Goal: Use online tool/utility: Utilize a website feature to perform a specific function

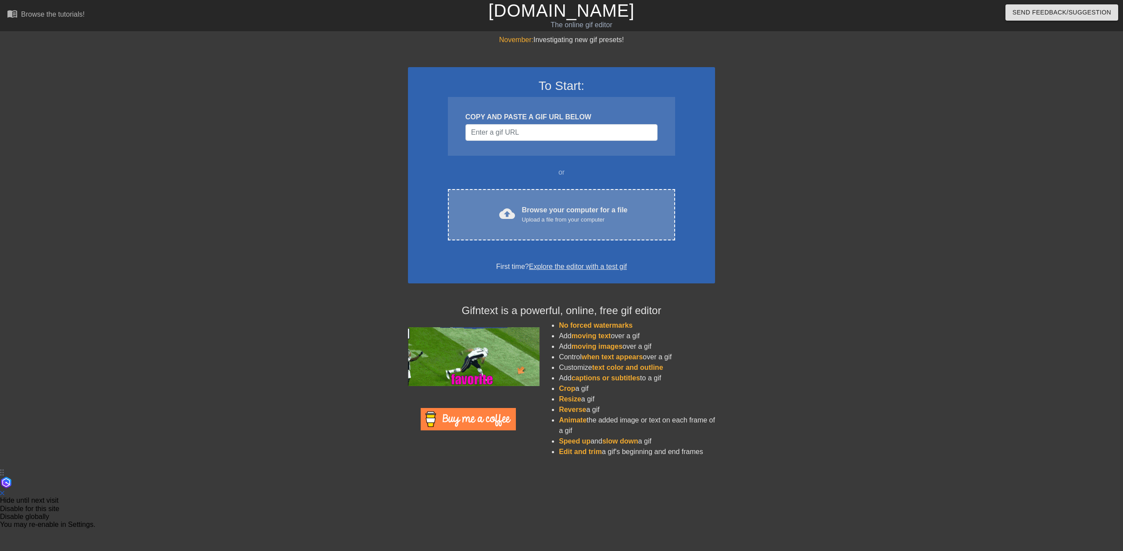
click at [587, 226] on div "cloud_upload Browse your computer for a file Upload a file from your computer C…" at bounding box center [561, 214] width 227 height 51
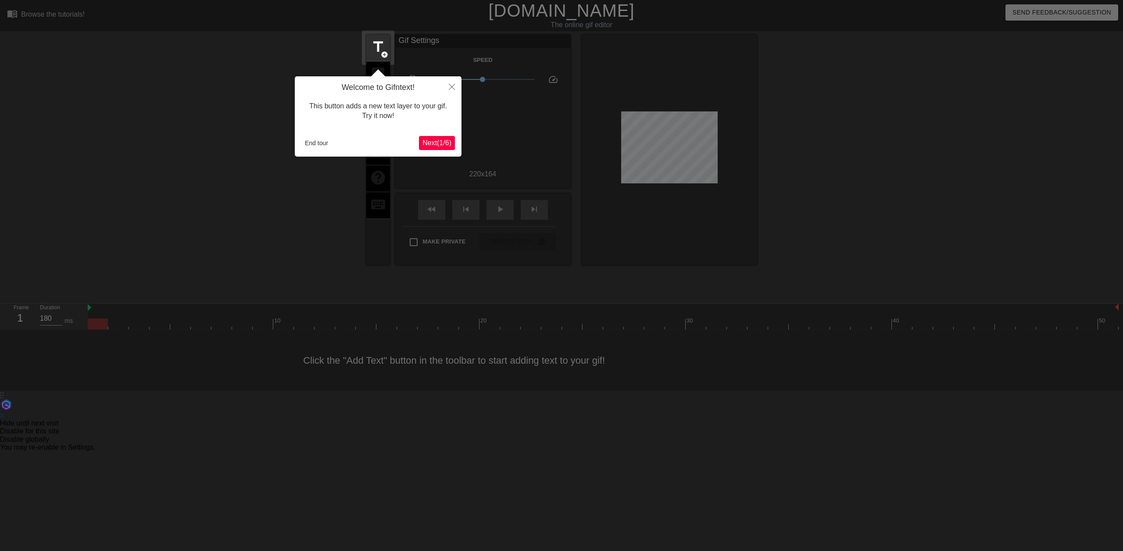
click at [432, 141] on span "Next ( 1 / 6 )" at bounding box center [436, 142] width 29 height 7
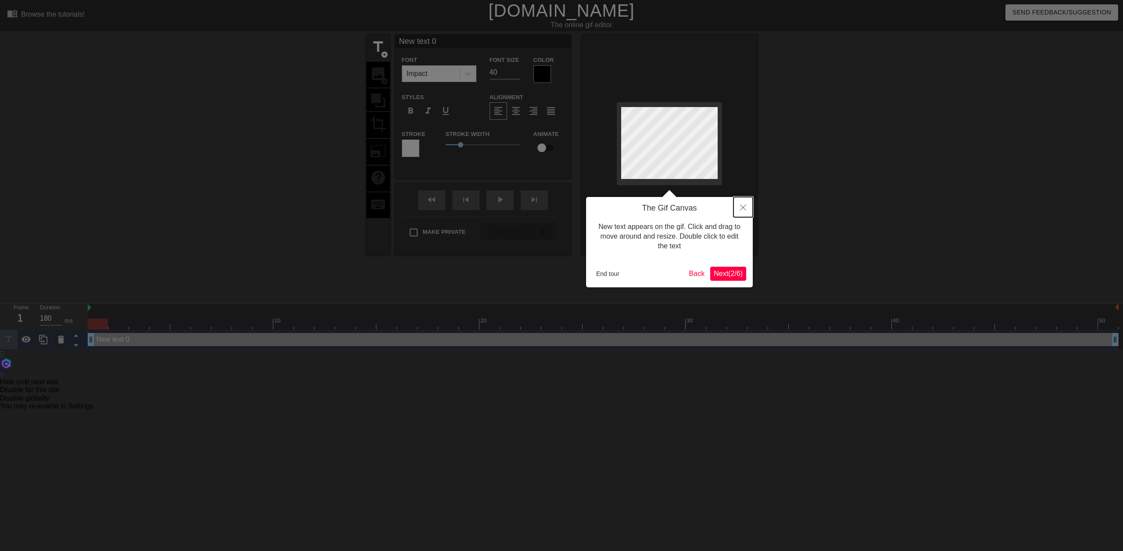
click at [745, 208] on icon "Close" at bounding box center [743, 207] width 6 height 6
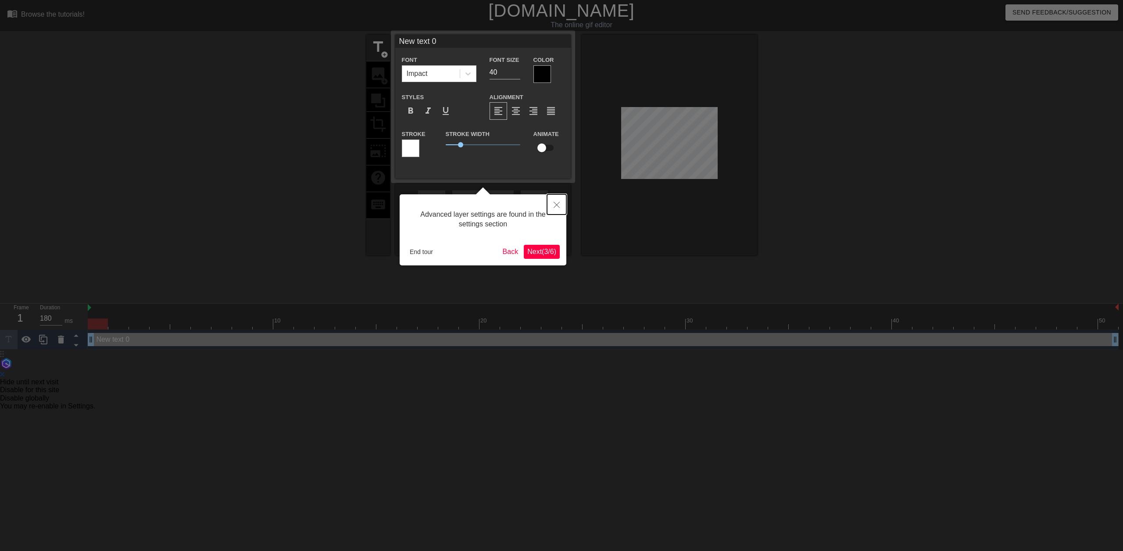
click at [559, 202] on icon "Close" at bounding box center [557, 205] width 6 height 6
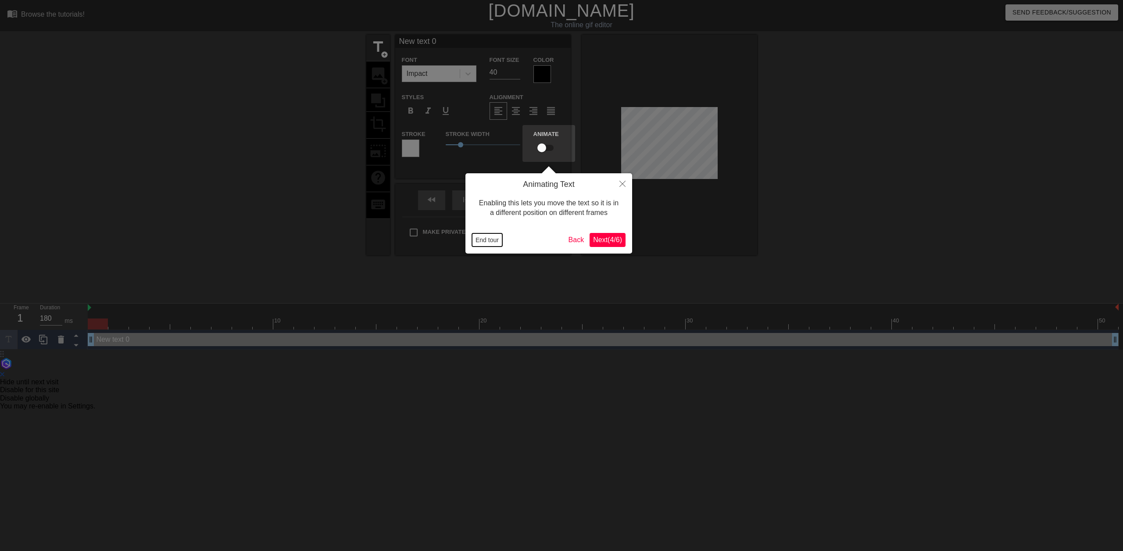
click at [487, 237] on button "End tour" at bounding box center [487, 239] width 30 height 13
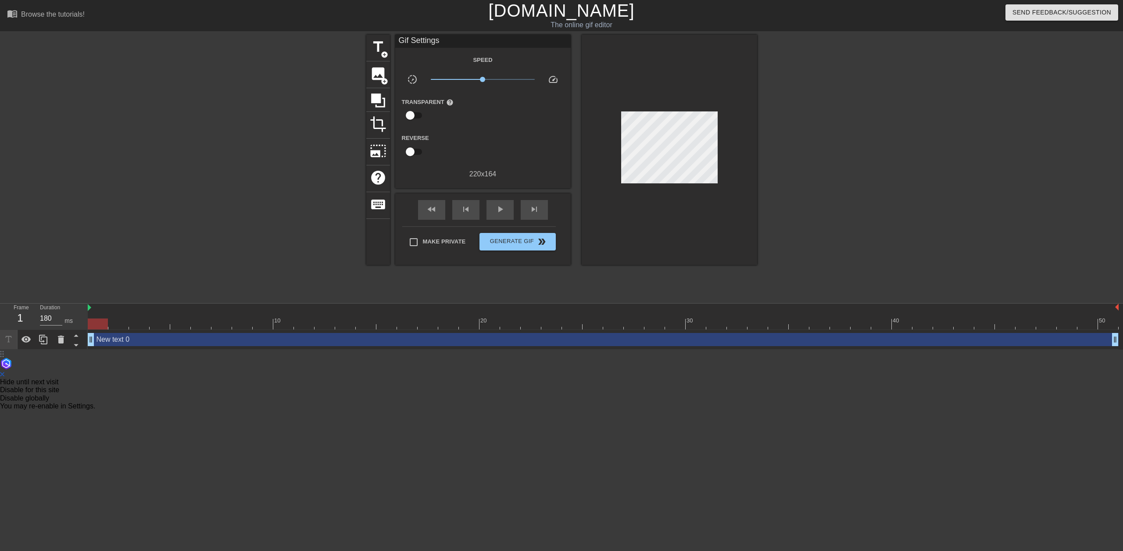
click at [613, 124] on div at bounding box center [669, 150] width 175 height 230
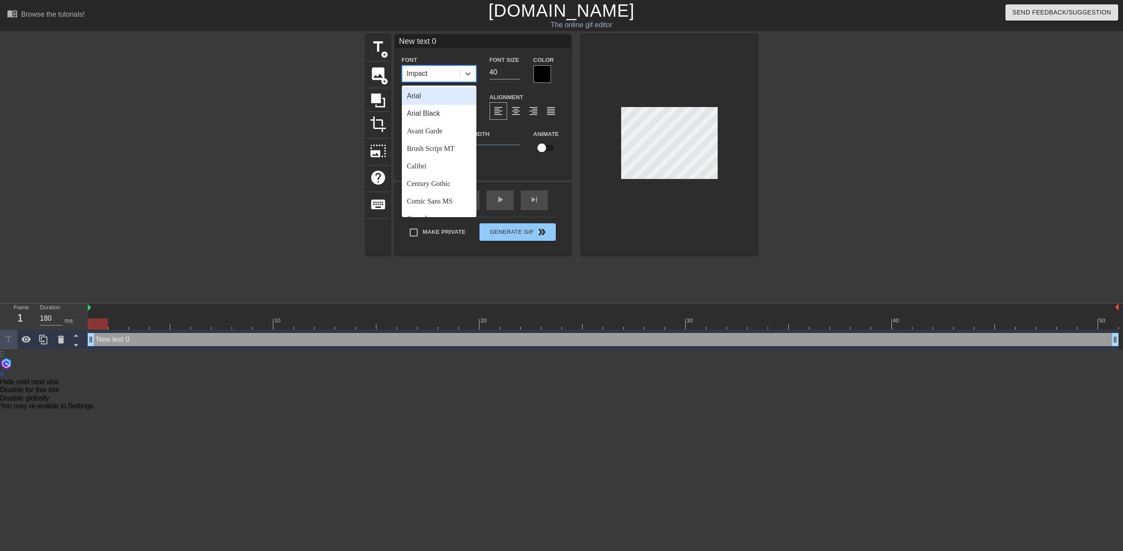
click at [449, 77] on div "Impact" at bounding box center [430, 74] width 57 height 16
click at [439, 73] on div "Impact" at bounding box center [430, 74] width 57 height 16
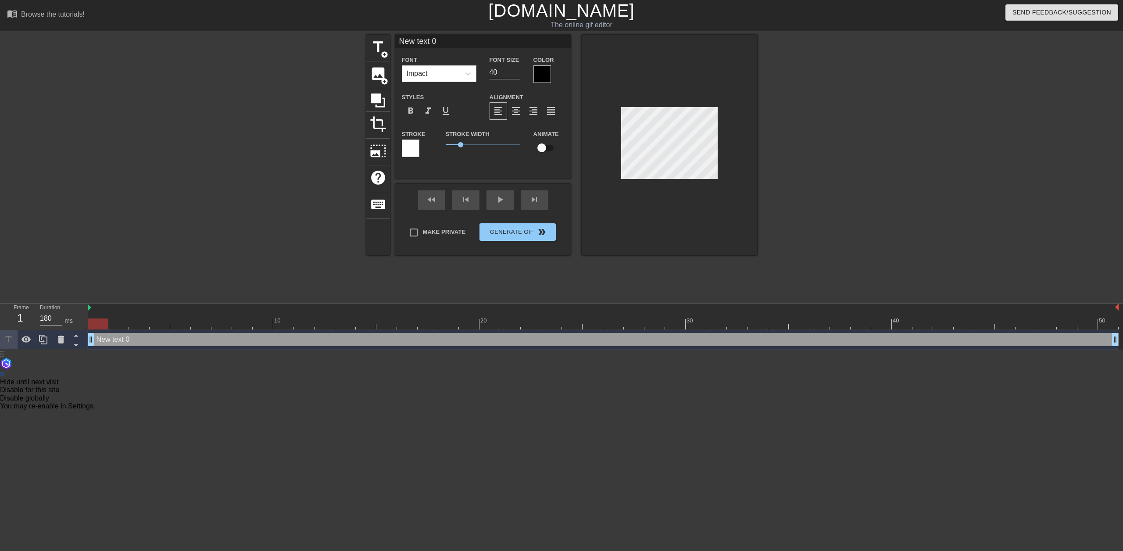
drag, startPoint x: 439, startPoint y: 44, endPoint x: 336, endPoint y: 36, distance: 103.0
click at [336, 36] on div "title add_circle image add_circle crop photo_size_select_large help keyboard Ne…" at bounding box center [561, 166] width 1123 height 263
click at [379, 73] on span "image" at bounding box center [378, 73] width 17 height 17
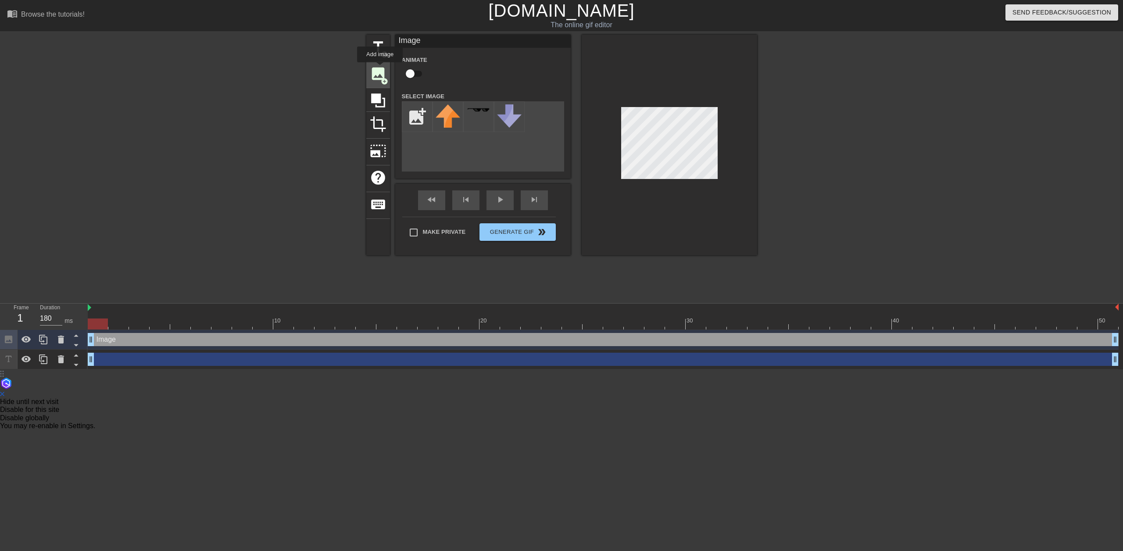
click at [380, 68] on span "image" at bounding box center [378, 73] width 17 height 17
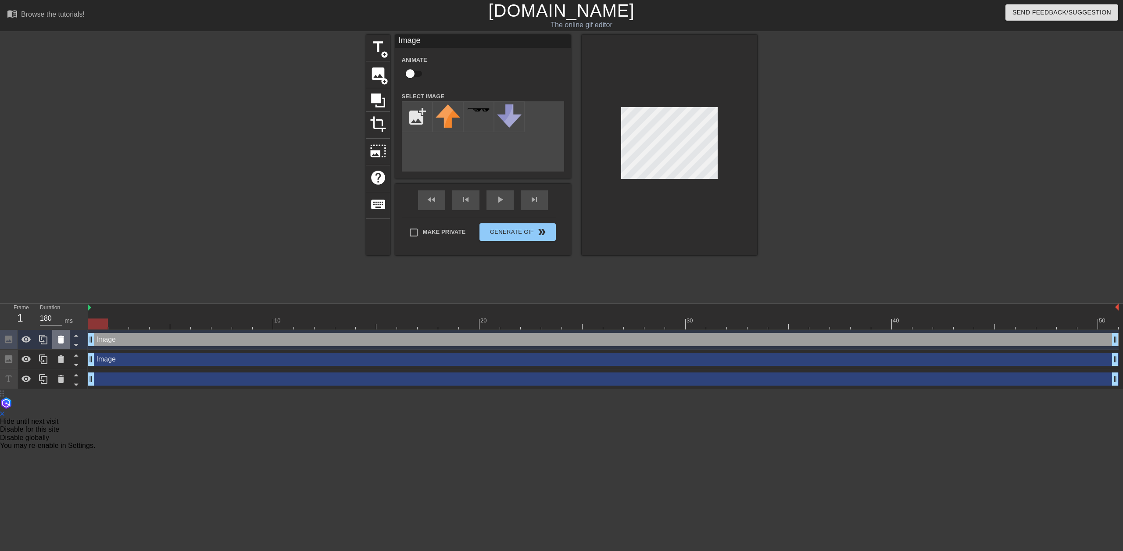
click at [64, 340] on icon at bounding box center [61, 339] width 11 height 11
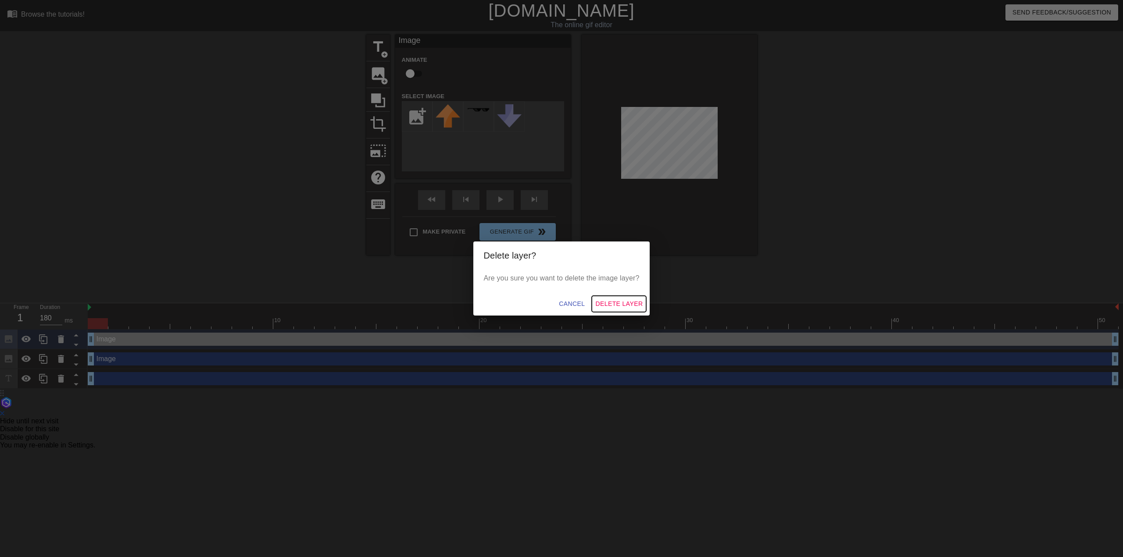
click at [619, 299] on span "Delete Layer" at bounding box center [618, 304] width 47 height 11
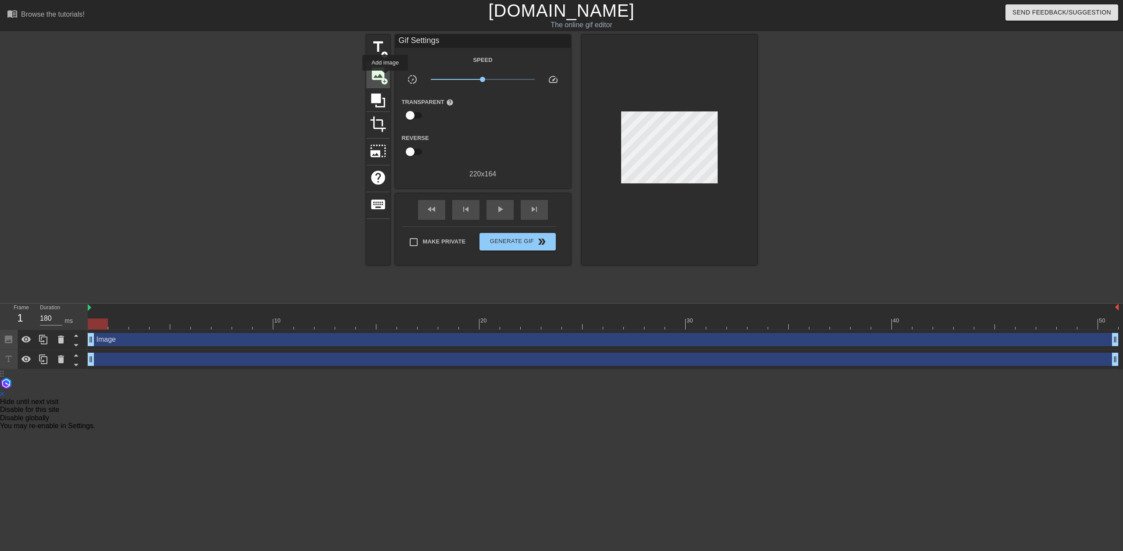
click at [383, 78] on span "add_circle" at bounding box center [384, 81] width 7 height 7
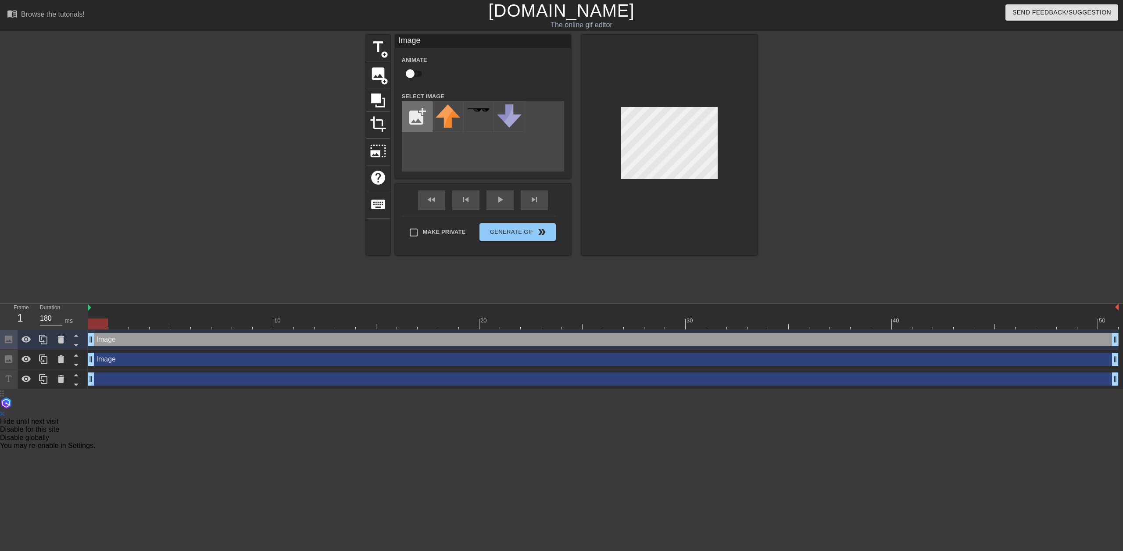
click at [428, 114] on input "file" at bounding box center [417, 117] width 30 height 30
type input "C:\fakepath\Screenshot [DATE] 100925.png"
click at [451, 135] on img at bounding box center [448, 128] width 25 height 48
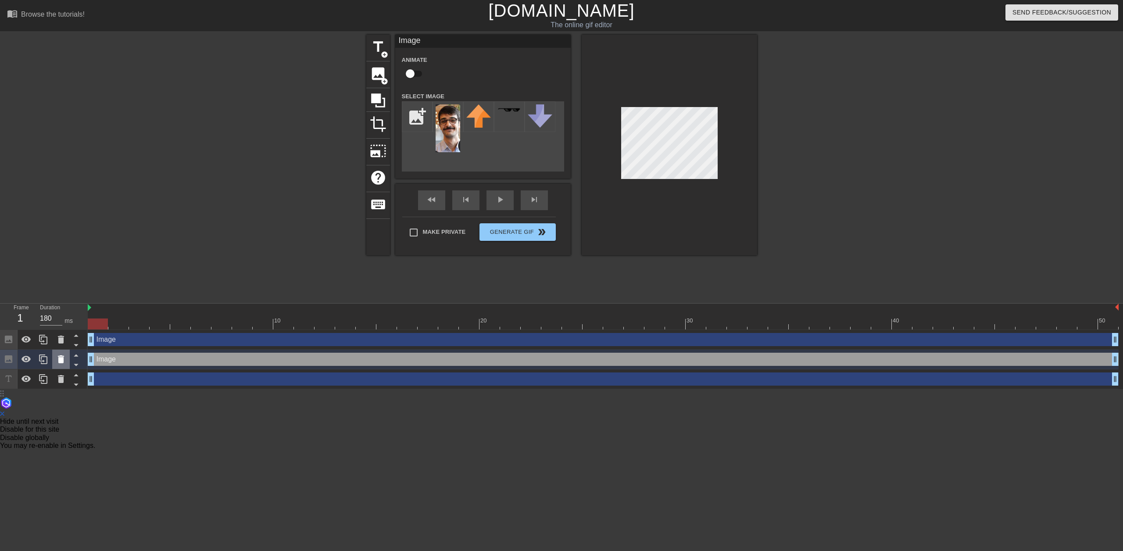
click at [64, 355] on icon at bounding box center [61, 359] width 11 height 11
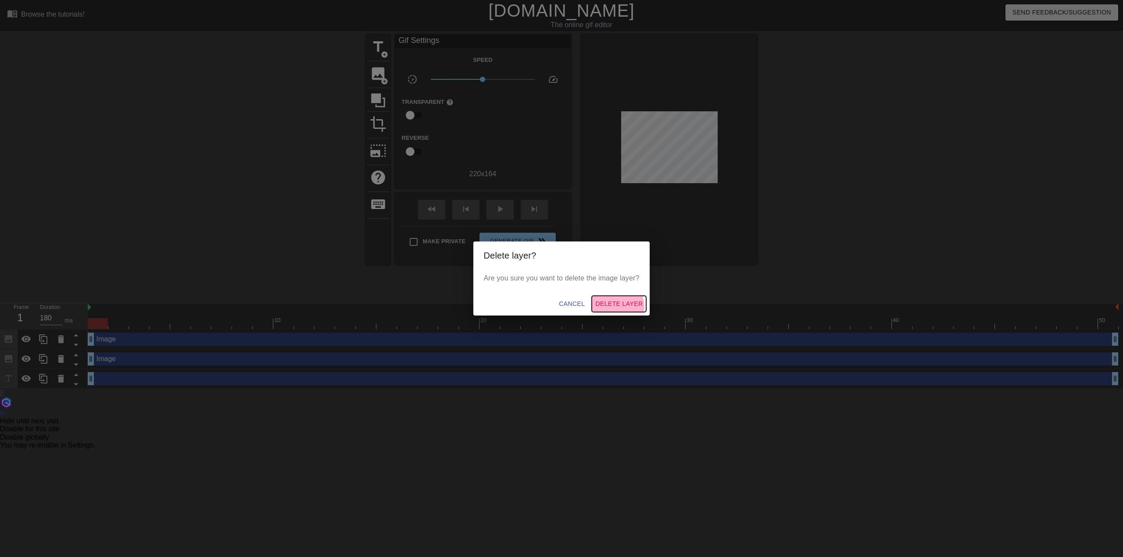
click at [607, 308] on span "Delete Layer" at bounding box center [618, 304] width 47 height 11
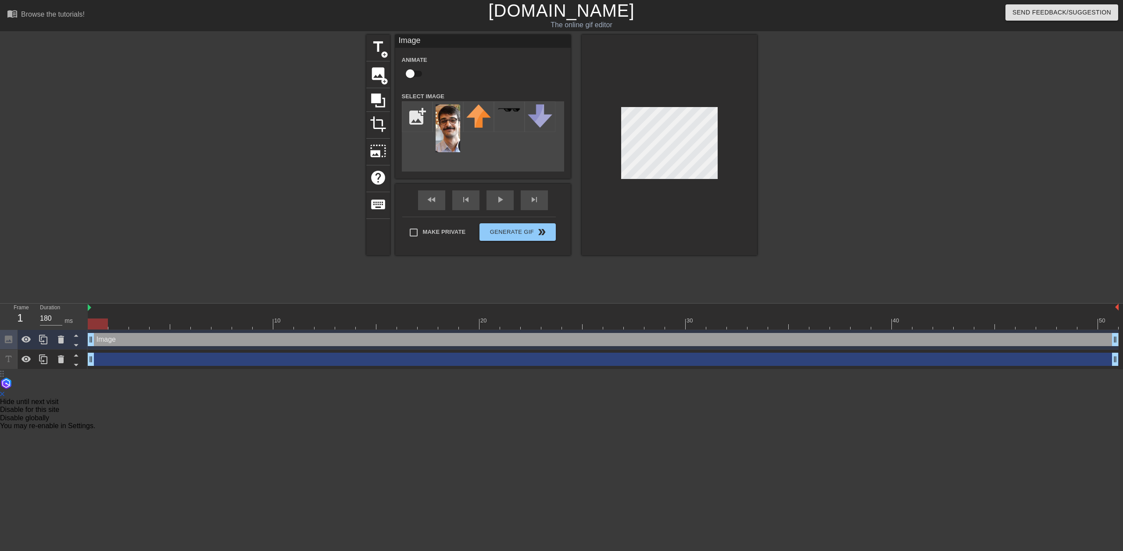
click at [717, 228] on div at bounding box center [669, 145] width 175 height 221
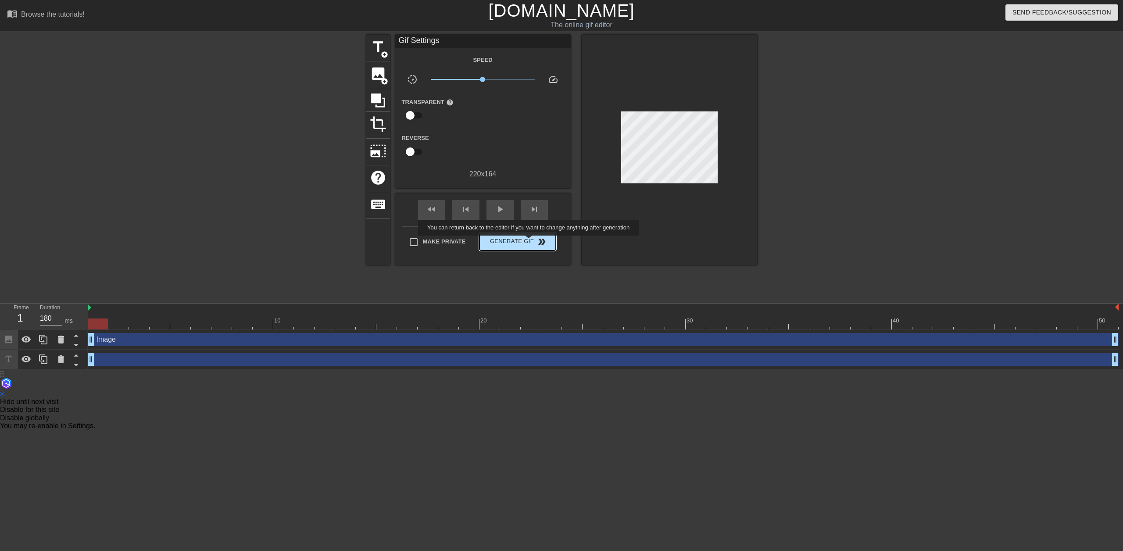
click at [529, 242] on span "Generate Gif double_arrow" at bounding box center [517, 241] width 69 height 11
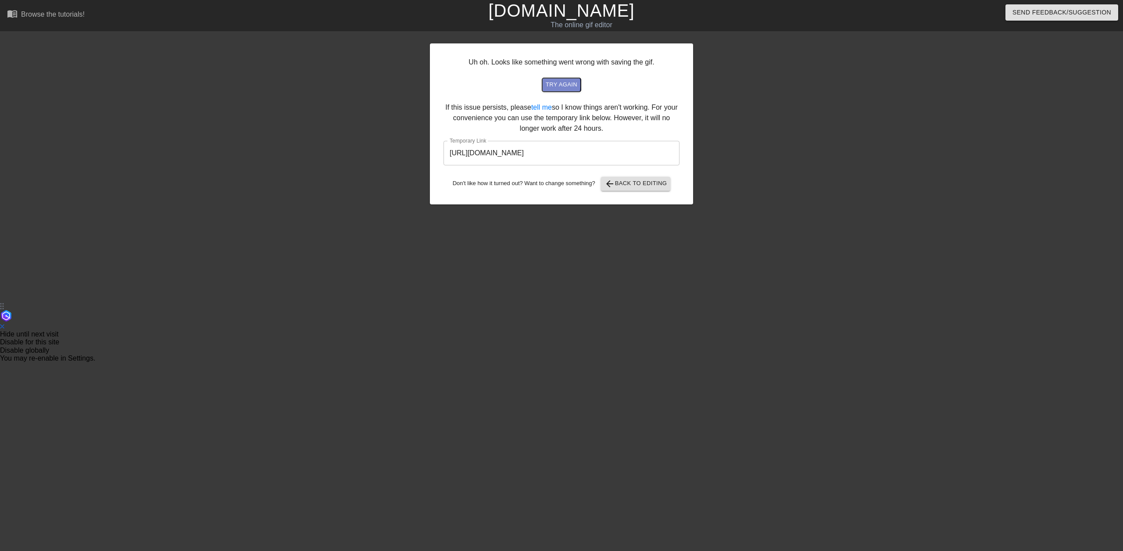
click at [548, 85] on span "try again" at bounding box center [562, 85] width 32 height 10
click at [526, 156] on input "[URL][DOMAIN_NAME]" at bounding box center [561, 153] width 236 height 25
drag, startPoint x: 647, startPoint y: 151, endPoint x: 425, endPoint y: 161, distance: 221.7
click at [425, 161] on div "Uh oh. Looks like something went wrong with saving the gif. try again If this i…" at bounding box center [561, 166] width 1123 height 263
